Goal: Navigation & Orientation: Go to known website

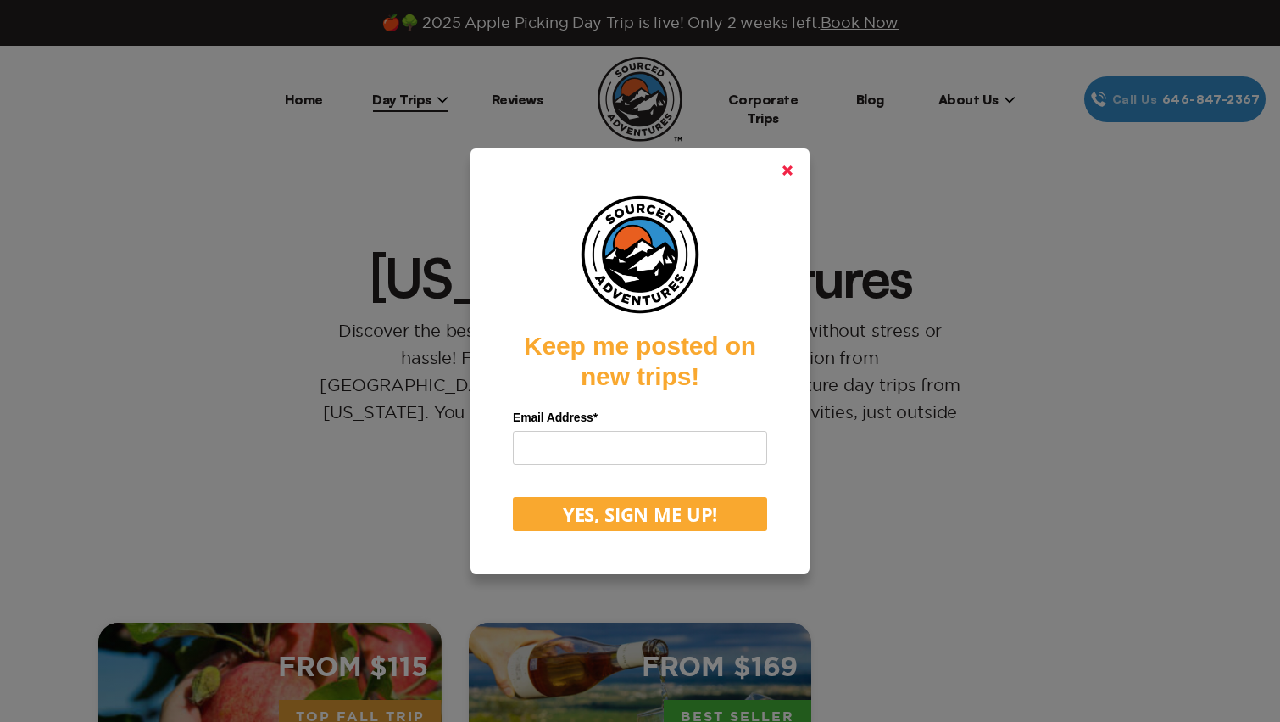
click at [785, 161] on link at bounding box center [787, 170] width 41 height 41
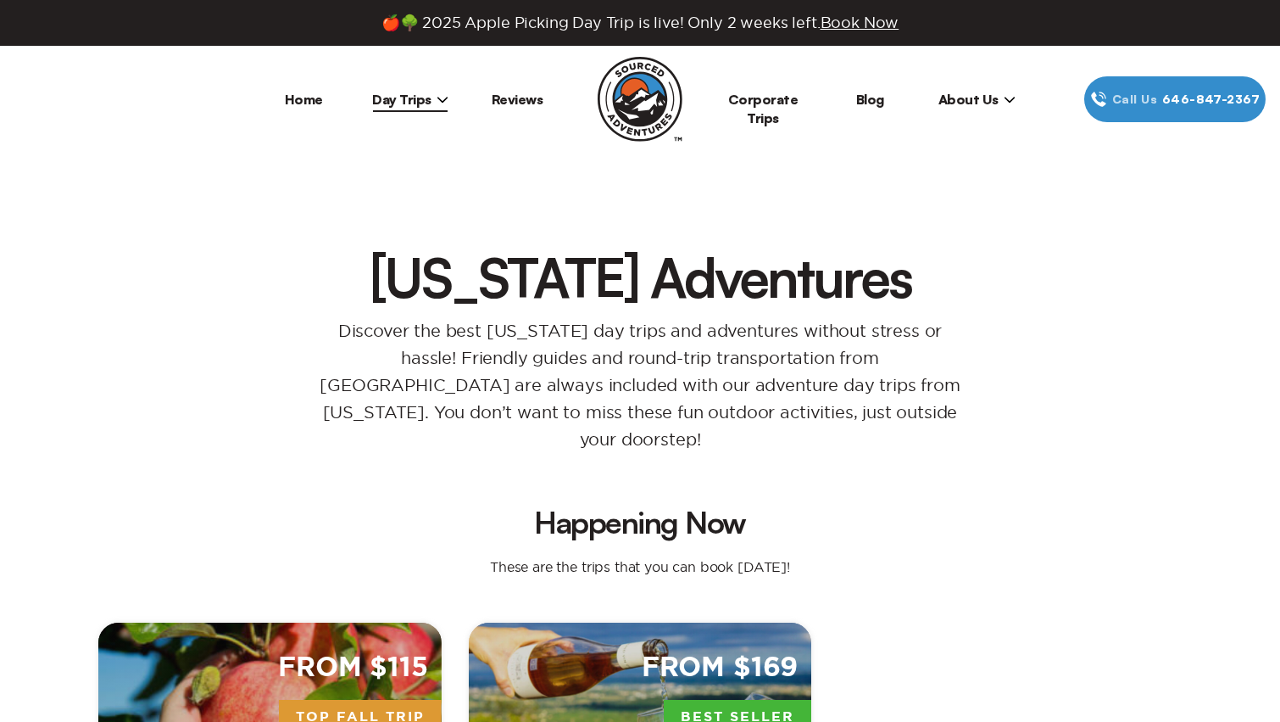
click at [438, 101] on icon at bounding box center [443, 99] width 12 height 12
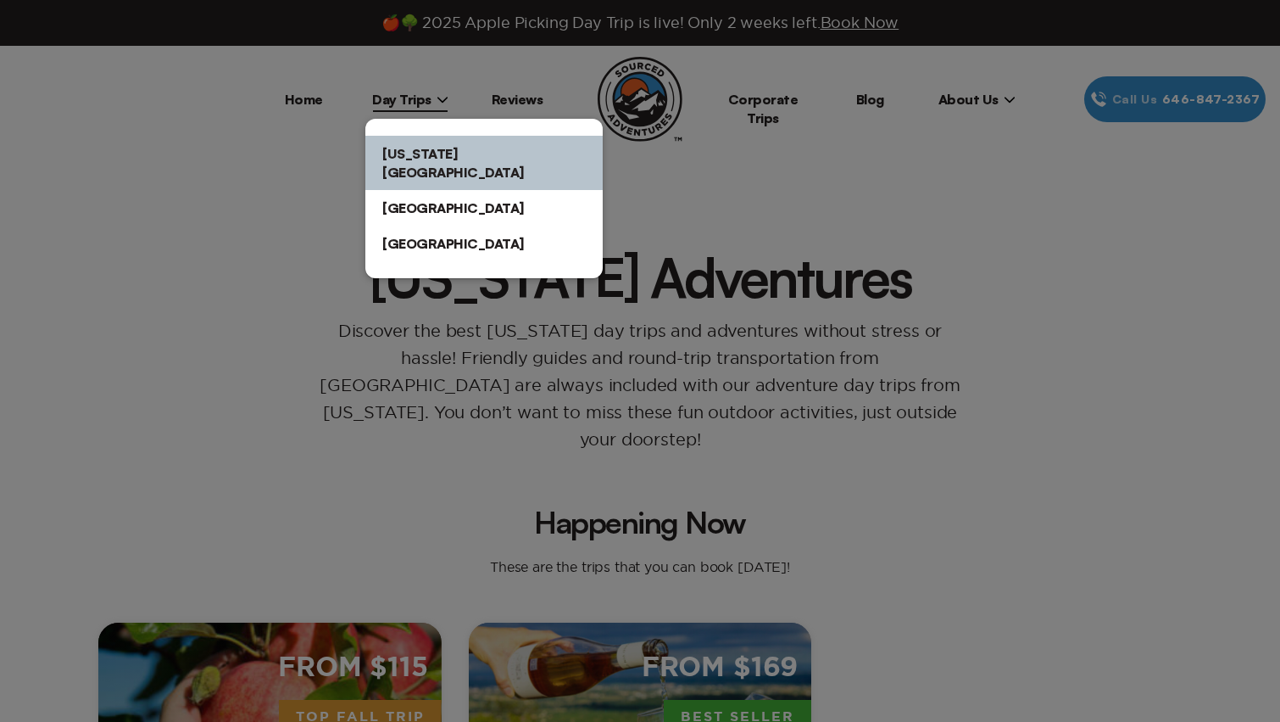
click at [326, 114] on div at bounding box center [640, 361] width 1280 height 722
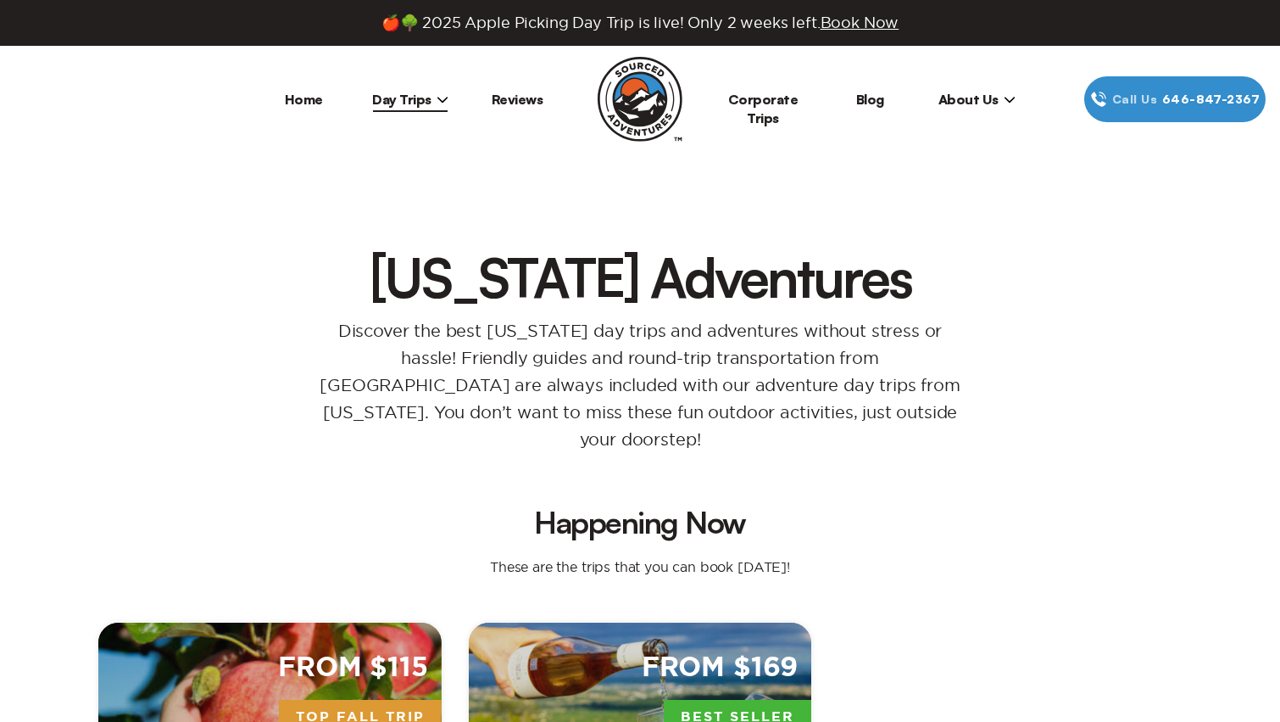
click at [310, 105] on link "Home" at bounding box center [304, 99] width 38 height 17
